Goal: Task Accomplishment & Management: Complete application form

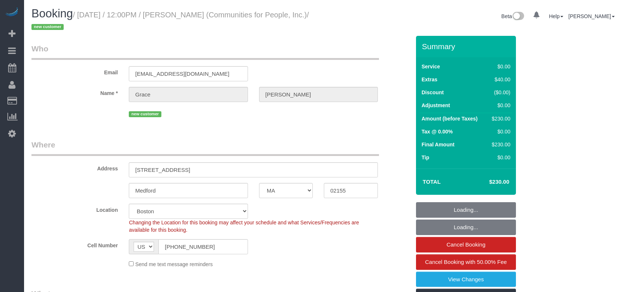
select select "MA"
select select "2"
select select "spot1"
select select "number:59"
select select "number:75"
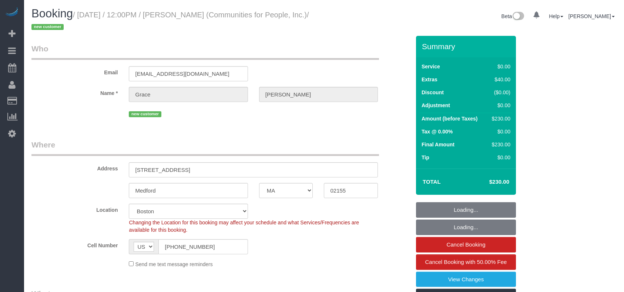
select select "number:15"
select select "number:5"
select select "object:932"
select select "string:stripe-pm_1S3NpY4VGloSiKo77weqbv92"
select select "2"
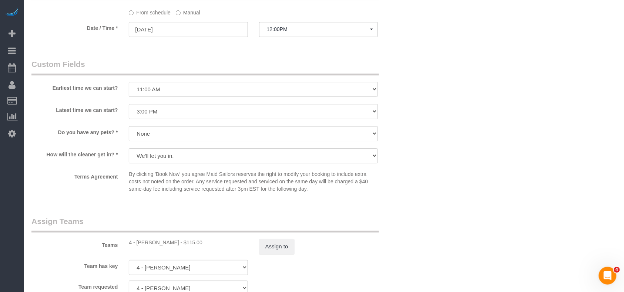
scroll to position [838, 0]
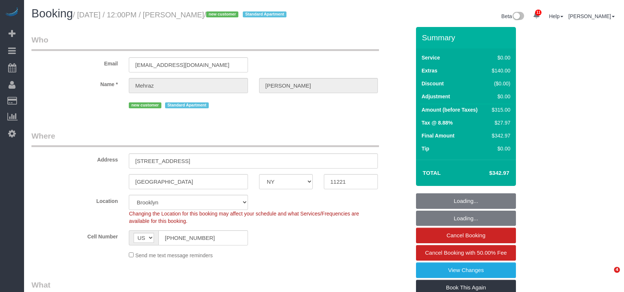
select select "NY"
select select "2"
select select "spot1"
select select "number:57"
select select "number:72"
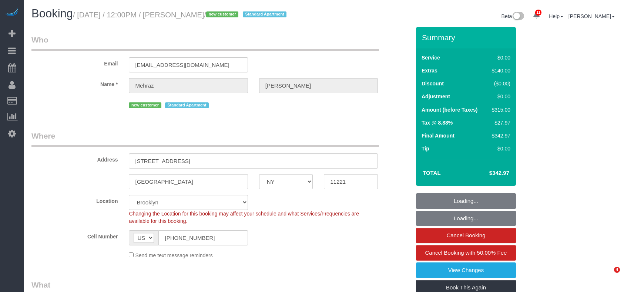
select select "number:15"
select select "number:5"
click at [81, 14] on small "/ September 04, 2025 / 12:00PM / Mehraz Rahman / new customer Standard Apartment" at bounding box center [181, 15] width 216 height 8
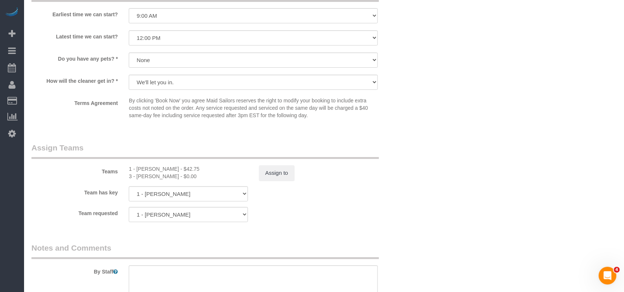
scroll to position [937, 0]
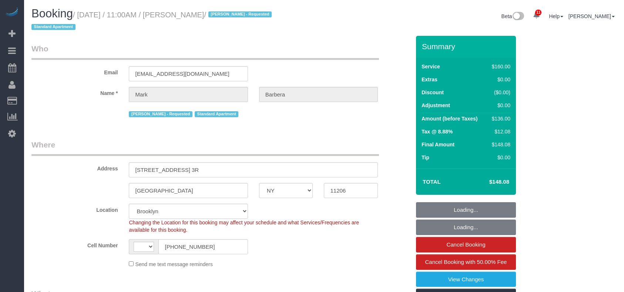
select select "NY"
select select "string:US"
select select "string:stripe-pm_1Mo8EL4VGloSiKo7RoYxd5JT"
select select "spot1"
select select "number:89"
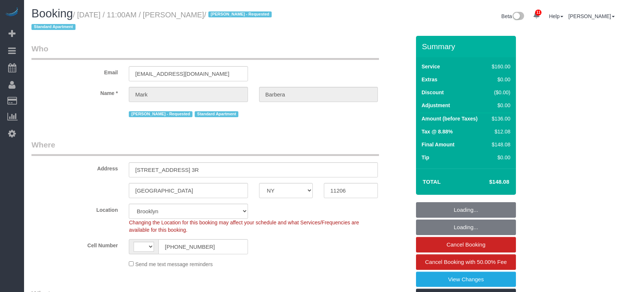
select select "number:90"
select select "number:15"
select select "number:5"
select select "object:1327"
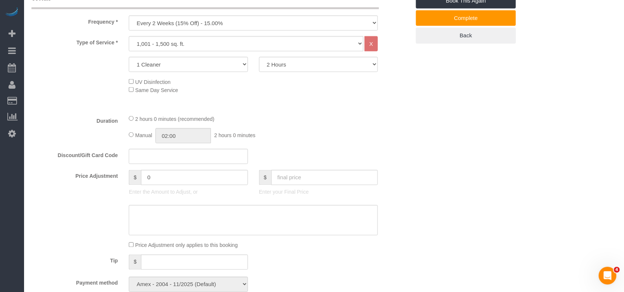
scroll to position [197, 0]
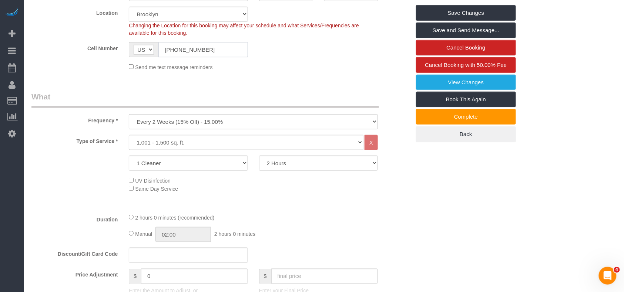
click at [187, 50] on input "1 (302) 750-9984" at bounding box center [202, 49] width 89 height 15
click at [209, 49] on input "1 (302) 750-9984" at bounding box center [202, 49] width 89 height 15
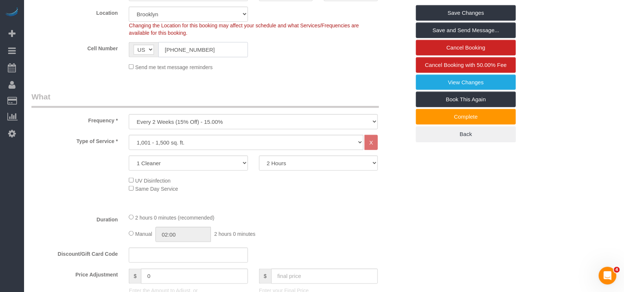
drag, startPoint x: 208, startPoint y: 50, endPoint x: 169, endPoint y: 48, distance: 39.3
click at [169, 48] on input "1 (302) 750-9984" at bounding box center [202, 49] width 89 height 15
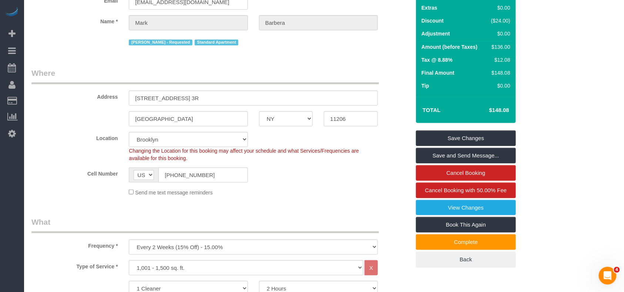
scroll to position [0, 0]
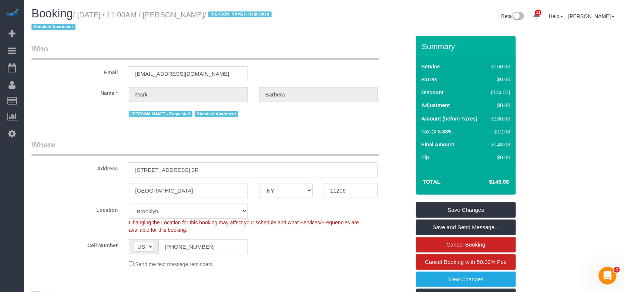
drag, startPoint x: 237, startPoint y: 18, endPoint x: 82, endPoint y: 16, distance: 155.7
click at [82, 16] on small "/ September 04, 2025 / 11:00AM / Mark Barbera / Patricia Sinche - Requested Sta…" at bounding box center [152, 21] width 242 height 21
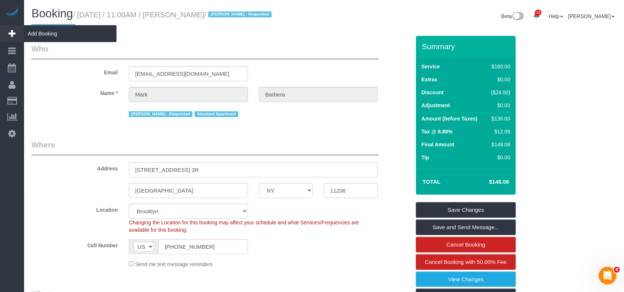
copy small "September 04, 2025 / 11:00AM / Mark Barbera /"
